Goal: Information Seeking & Learning: Check status

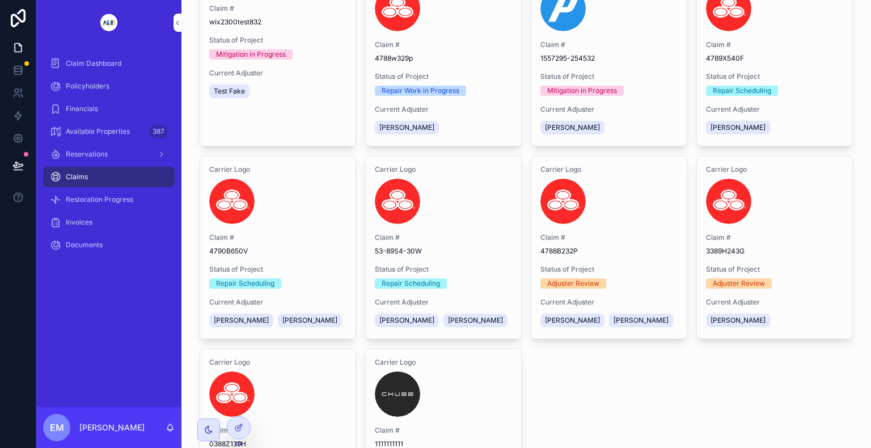
scroll to position [113, 0]
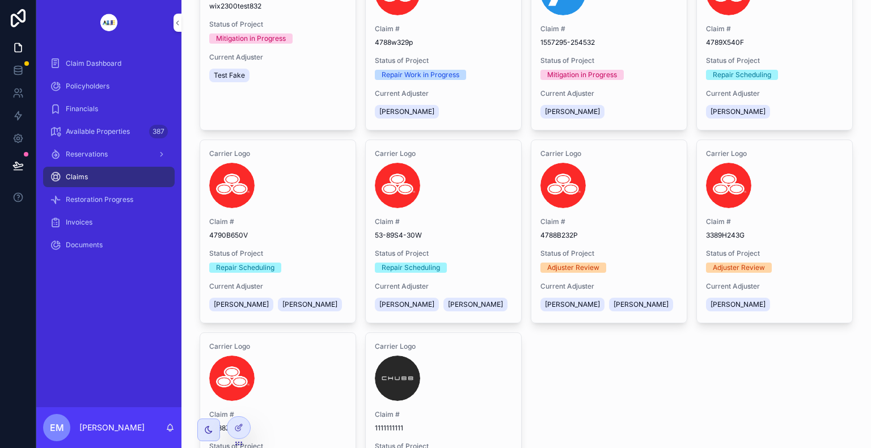
click at [91, 65] on span "Claim Dashboard" at bounding box center [94, 63] width 56 height 9
click at [88, 90] on span "Policyholders" at bounding box center [88, 86] width 44 height 9
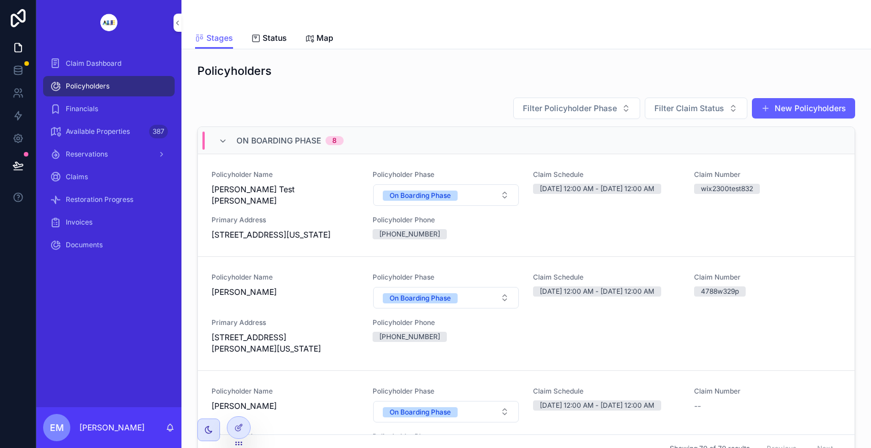
drag, startPoint x: 88, startPoint y: 90, endPoint x: 352, endPoint y: 64, distance: 265.0
click at [352, 64] on div "Policyholders" at bounding box center [526, 71] width 658 height 16
click at [554, 225] on div "Policyholder Name [PERSON_NAME] [PERSON_NAME] Policyholder Phase On Boarding Ph…" at bounding box center [527, 205] width 630 height 70
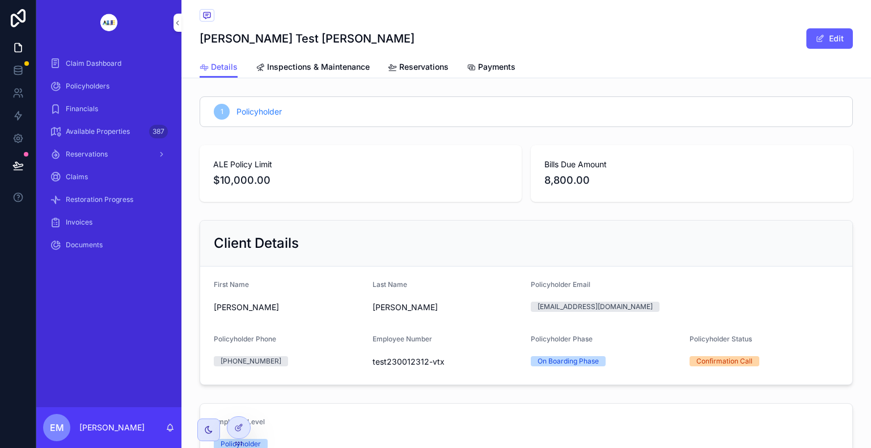
click at [87, 171] on div "Claims" at bounding box center [109, 177] width 118 height 18
click at [77, 173] on span "Claims" at bounding box center [77, 176] width 22 height 9
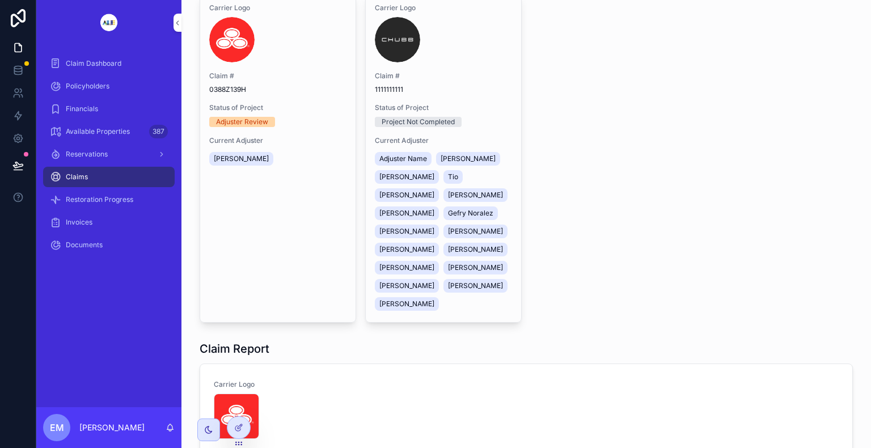
scroll to position [454, 0]
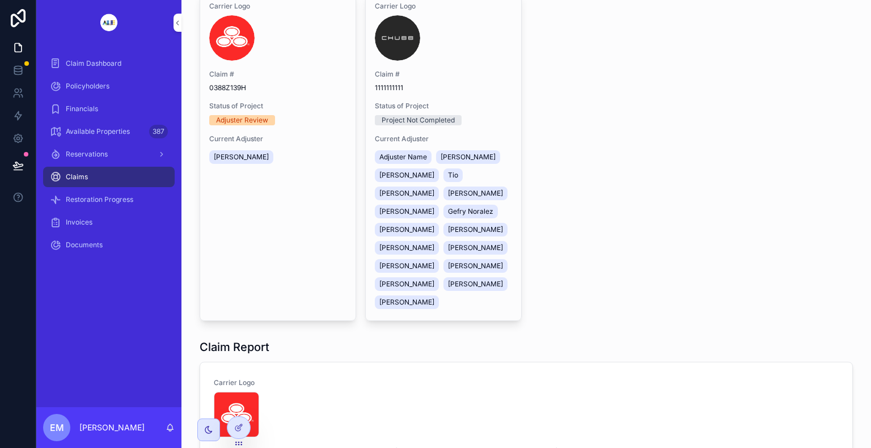
click at [95, 93] on div "Policyholders" at bounding box center [109, 86] width 118 height 18
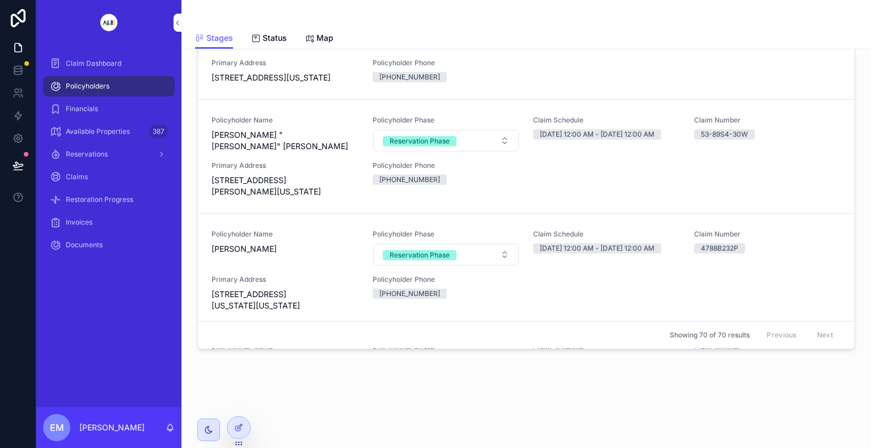
scroll to position [1256, 0]
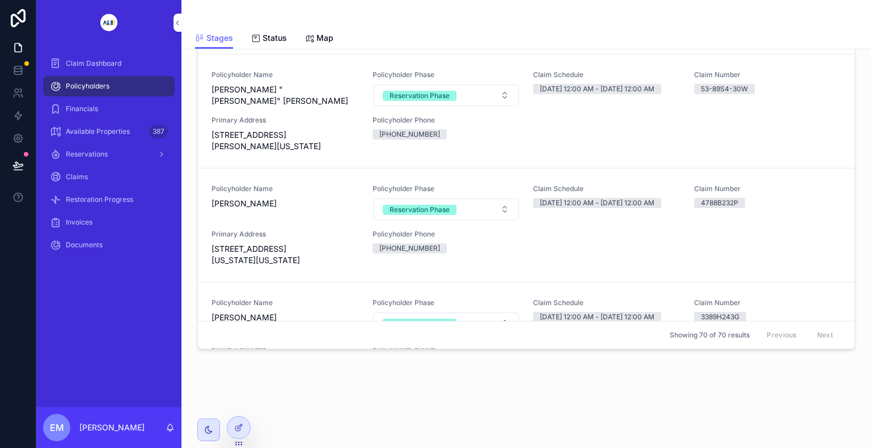
click at [301, 107] on span "[PERSON_NAME] "[PERSON_NAME]" [PERSON_NAME]" at bounding box center [285, 95] width 147 height 23
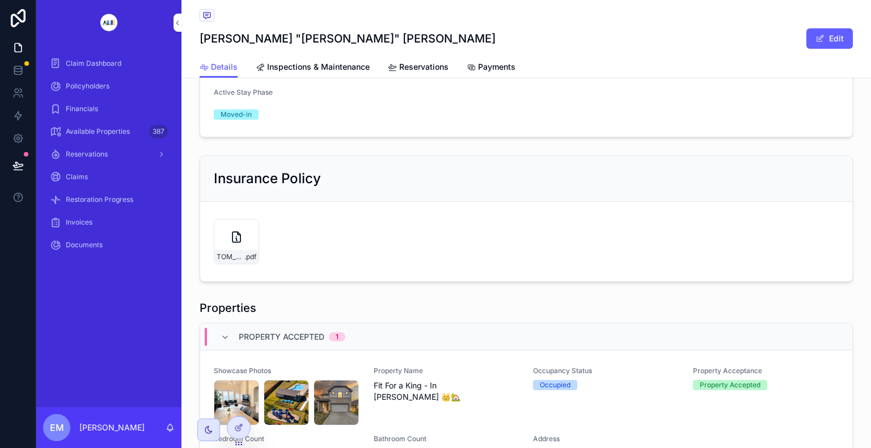
scroll to position [771, 0]
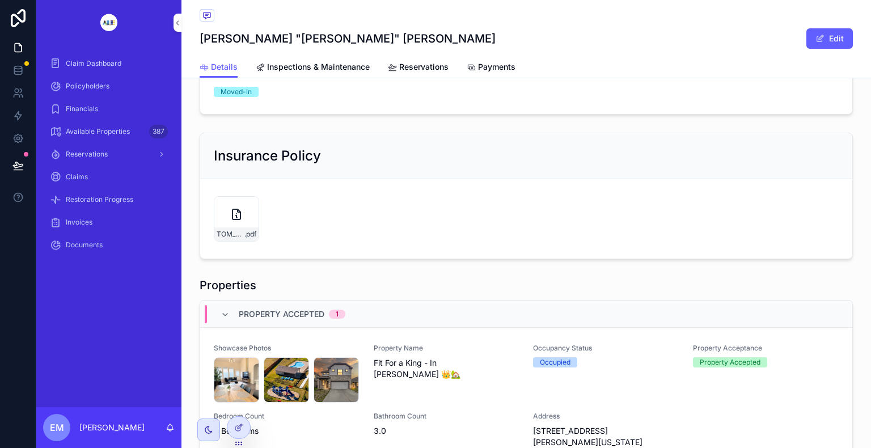
click at [233, 218] on icon "scrollable content" at bounding box center [237, 215] width 14 height 14
